Goal: Information Seeking & Learning: Learn about a topic

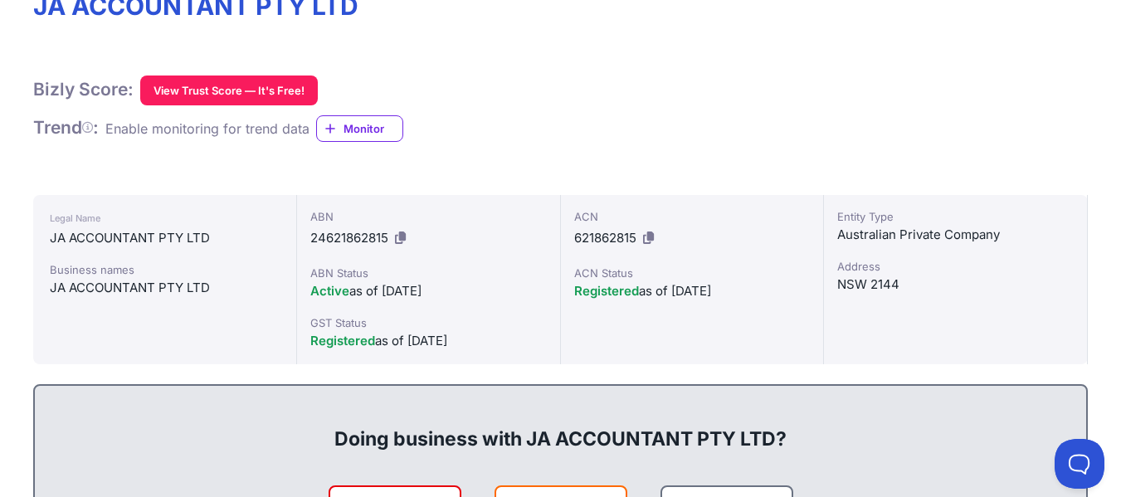
scroll to position [249, 0]
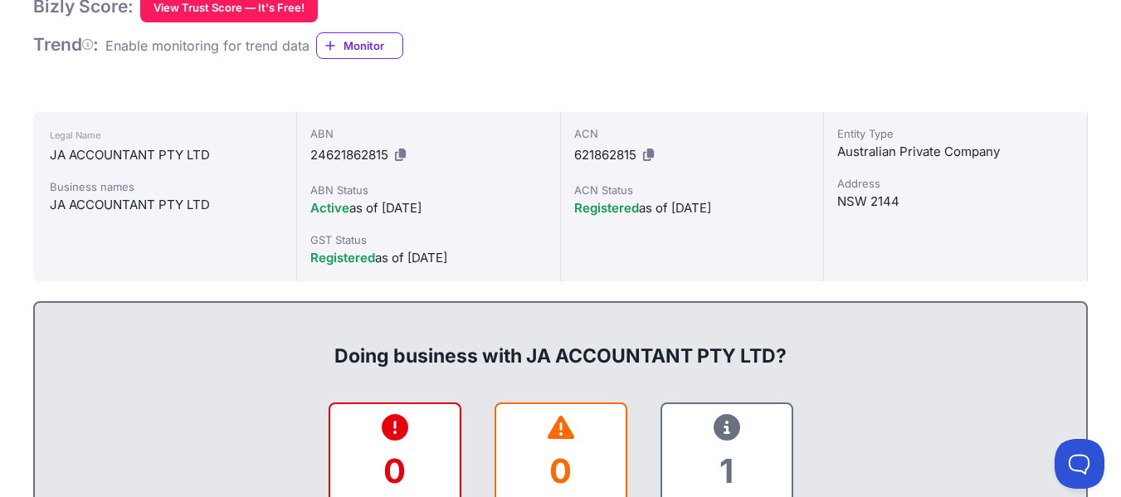
click at [398, 153] on icon at bounding box center [400, 154] width 11 height 12
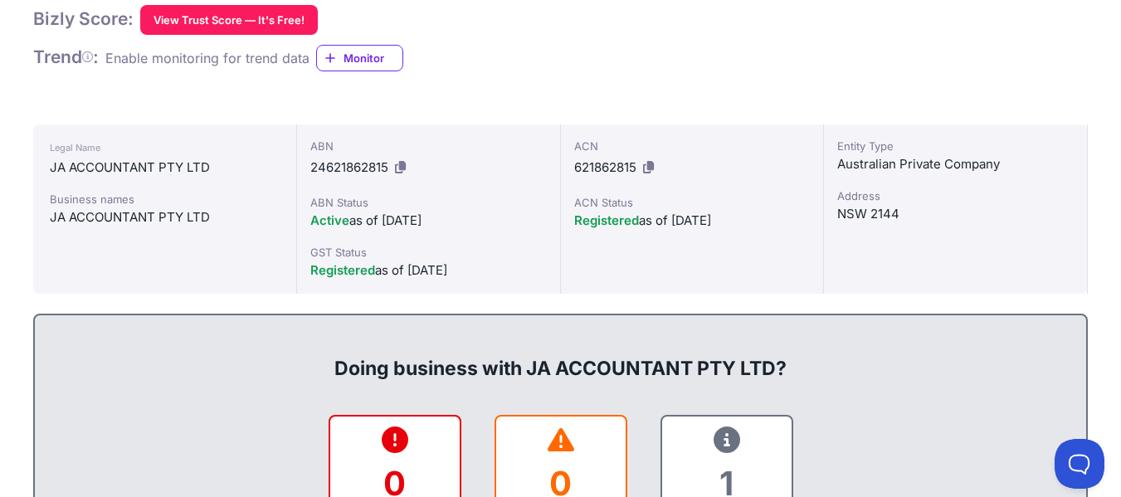
scroll to position [0, 0]
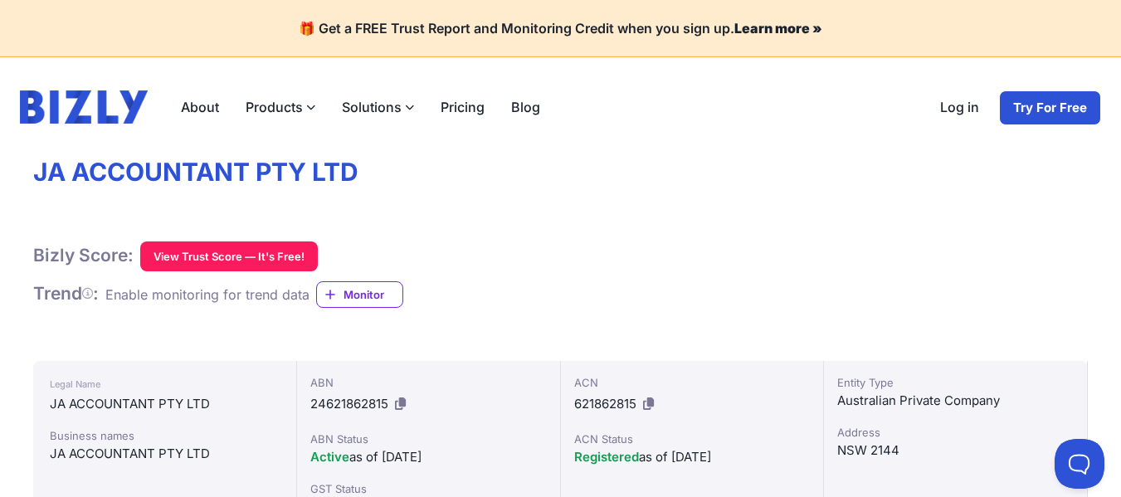
click at [201, 103] on link "About" at bounding box center [200, 106] width 65 height 33
click at [306, 103] on icon at bounding box center [310, 107] width 9 height 9
click at [0, 0] on input "Products" at bounding box center [0, 0] width 0 height 0
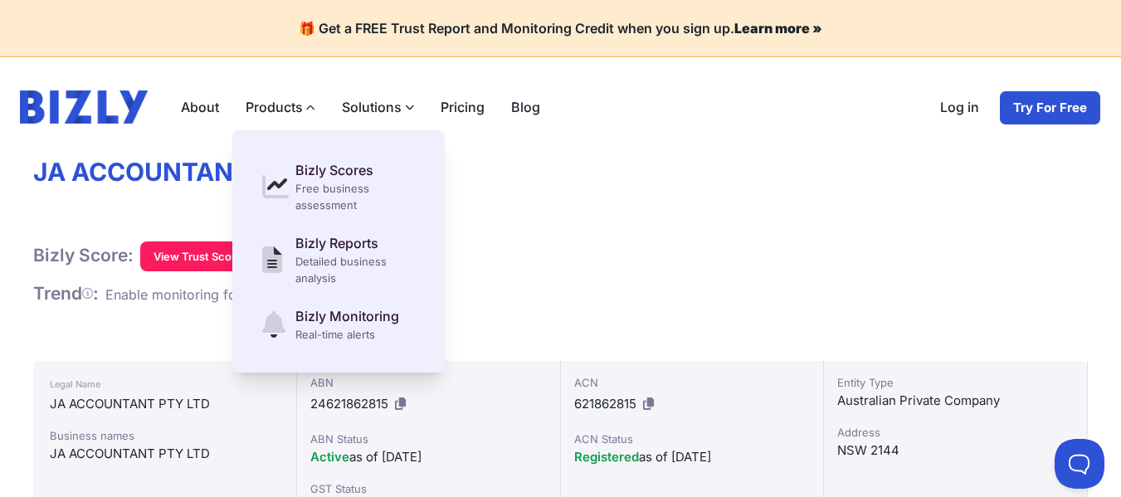
click at [630, 262] on div "Bizly Score: View Trust Score — It's Free! View Trust Score — It's Free!" at bounding box center [560, 256] width 1054 height 30
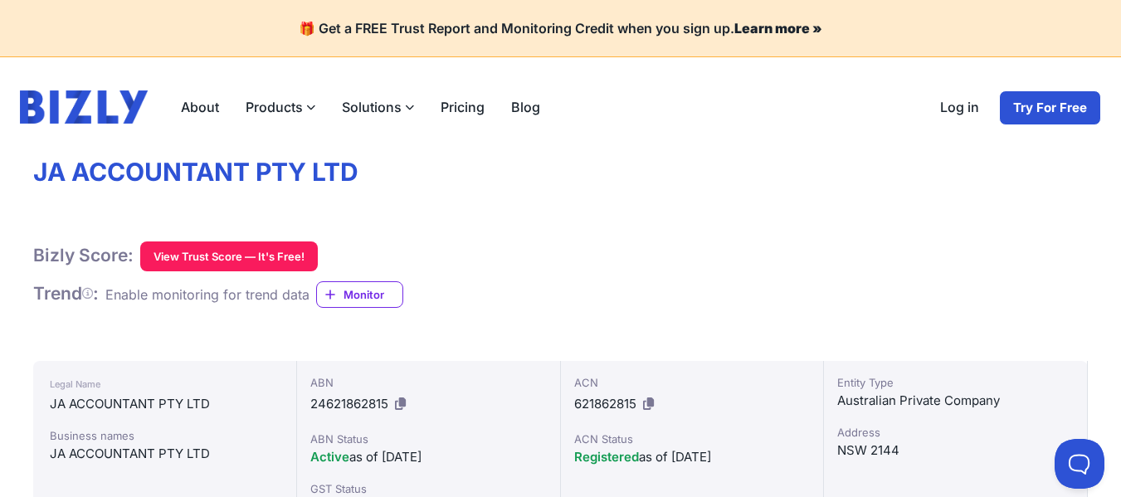
click at [203, 254] on button "View Trust Score — It's Free!" at bounding box center [229, 256] width 178 height 30
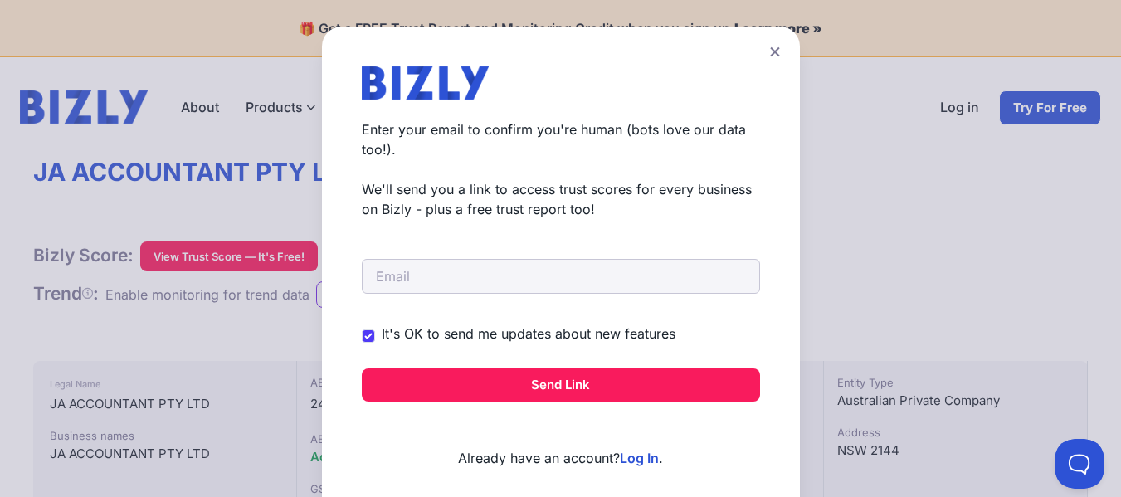
click at [781, 50] on button at bounding box center [774, 52] width 23 height 24
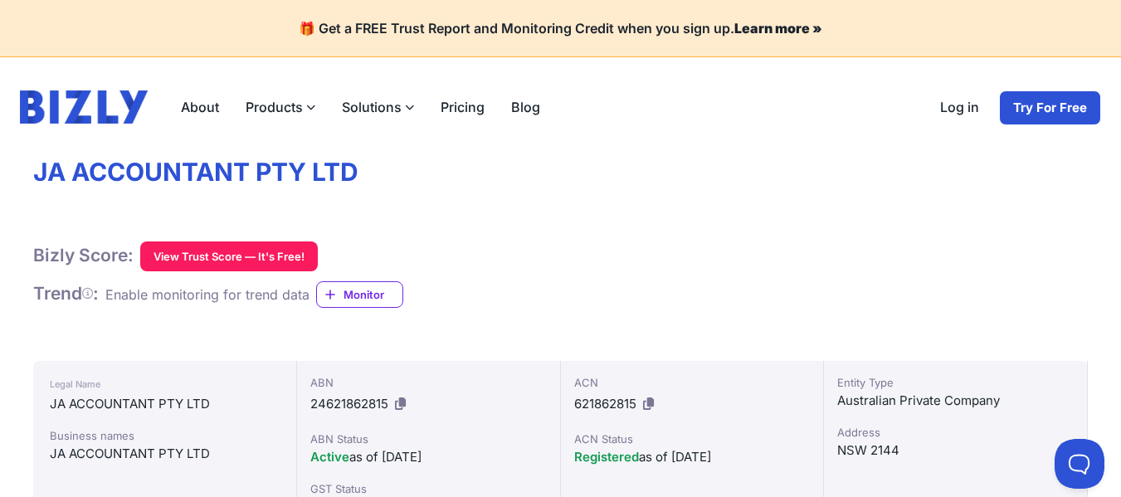
click at [367, 286] on span "Monitor" at bounding box center [372, 294] width 59 height 17
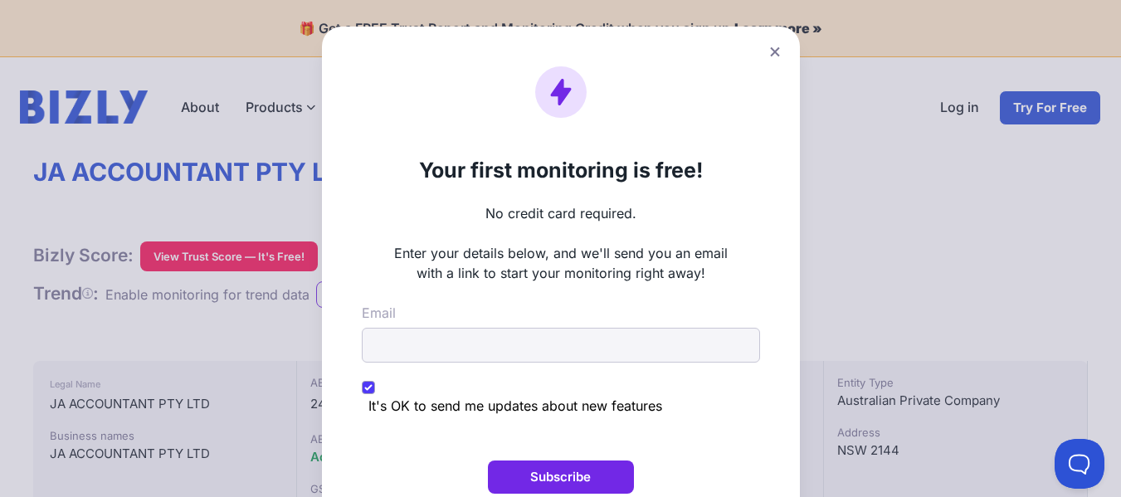
click at [775, 54] on icon at bounding box center [775, 51] width 10 height 11
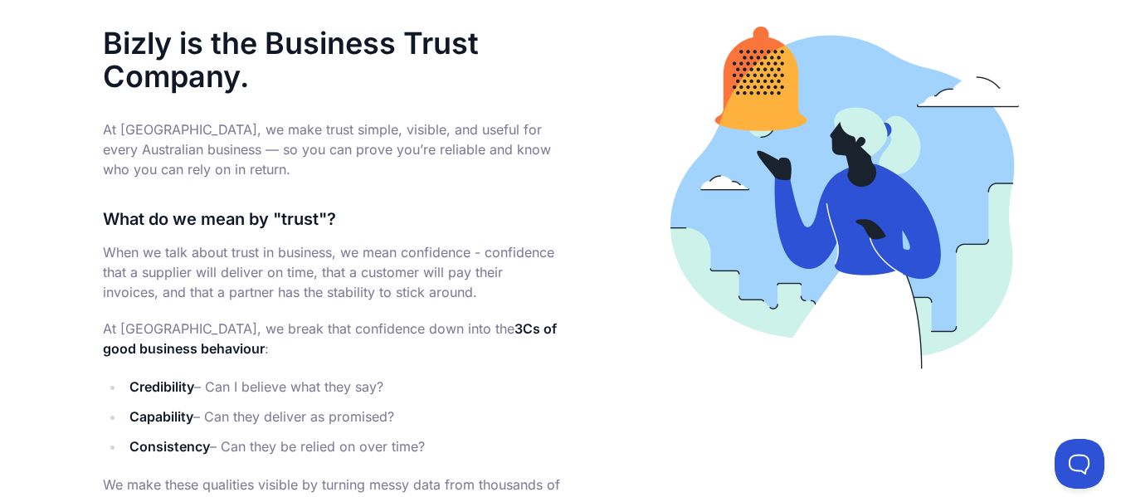
scroll to position [83, 0]
